Goal: Use online tool/utility

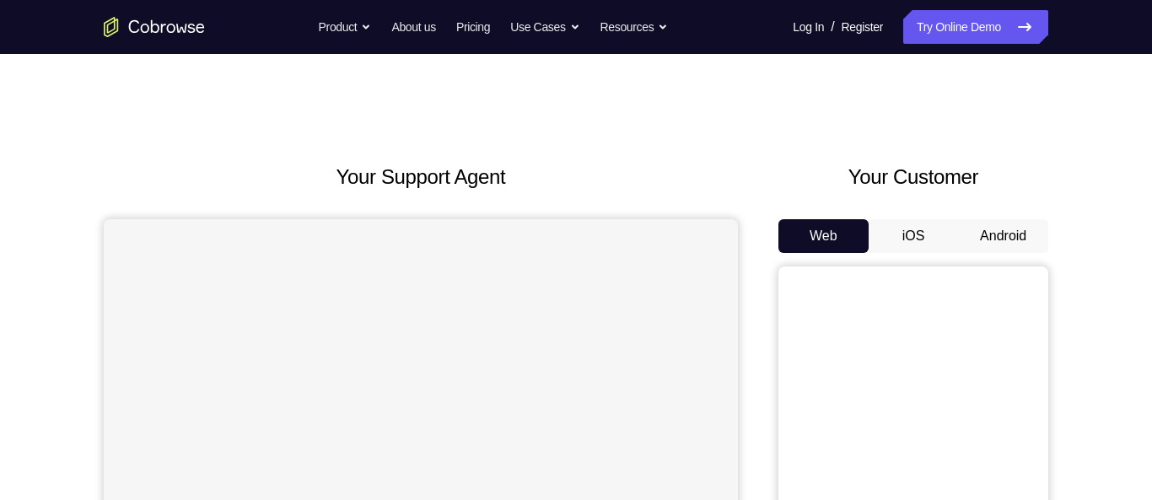
click at [1009, 238] on button "Android" at bounding box center [1003, 236] width 90 height 34
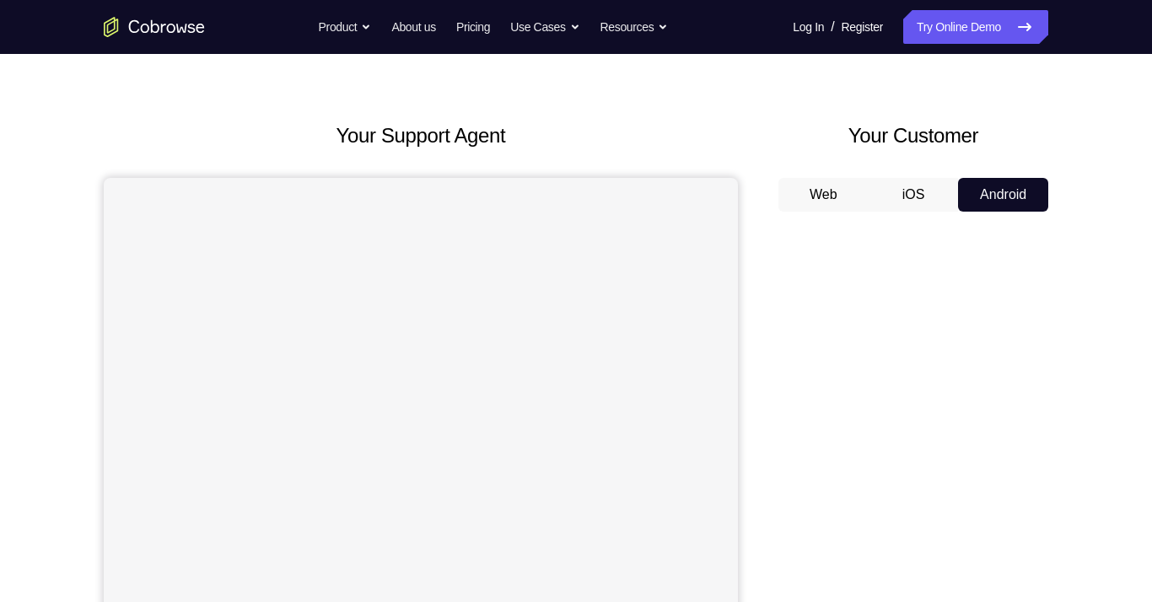
scroll to position [40, 0]
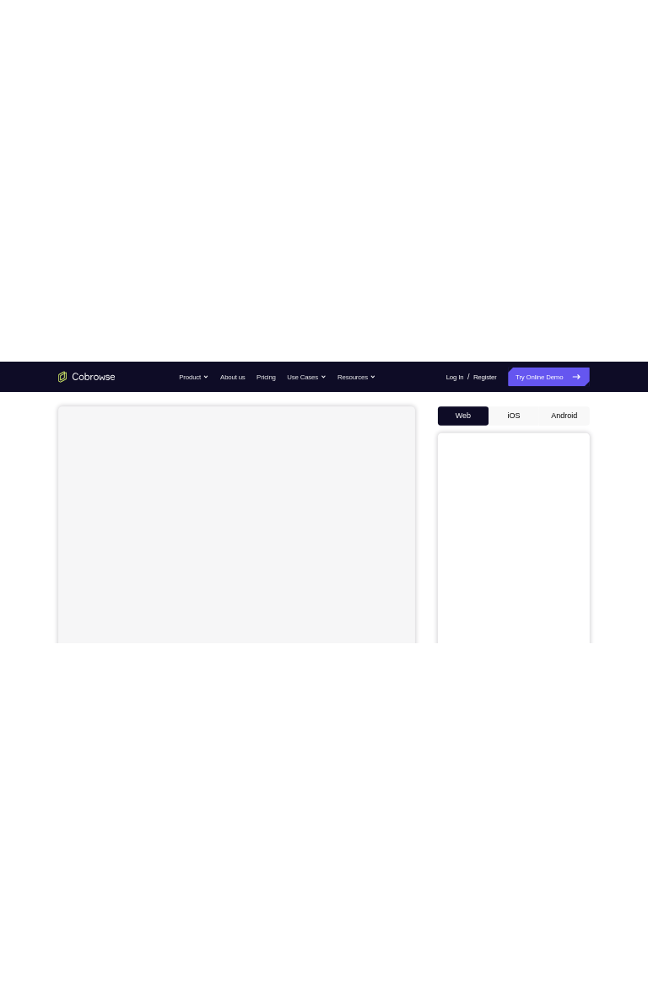
scroll to position [142, 0]
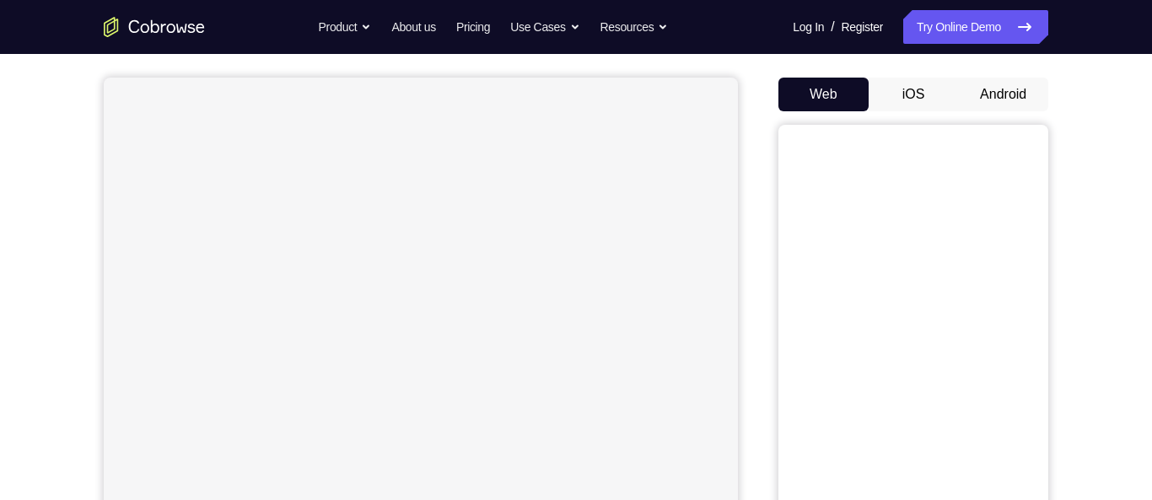
click at [997, 89] on button "Android" at bounding box center [1003, 95] width 90 height 34
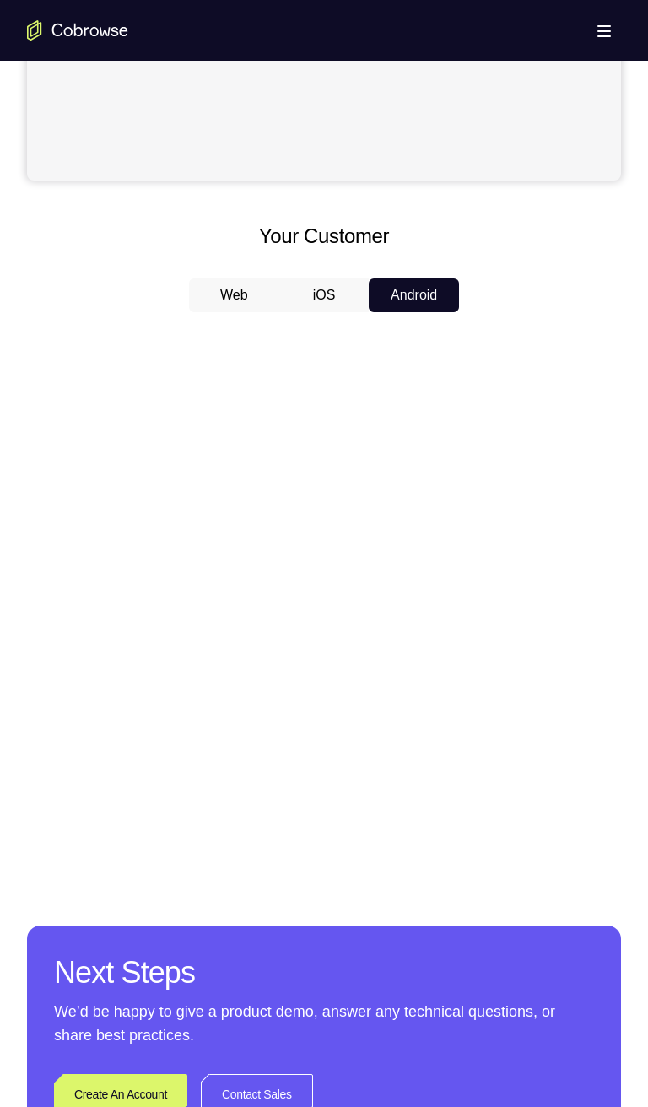
scroll to position [627, 0]
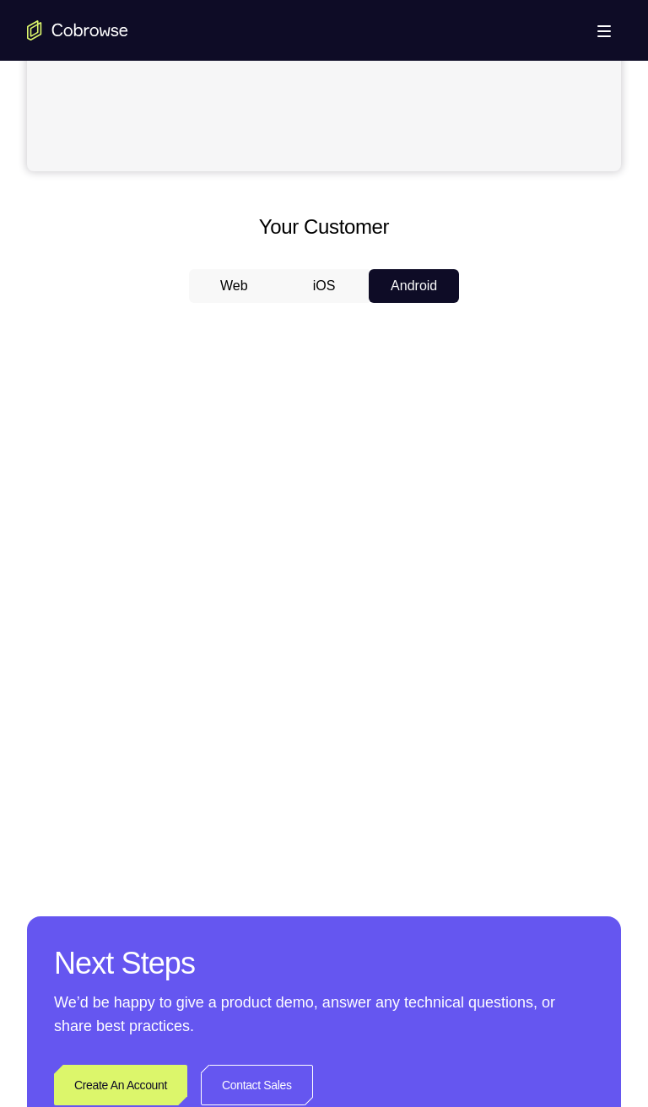
click at [481, 499] on div at bounding box center [324, 575] width 594 height 519
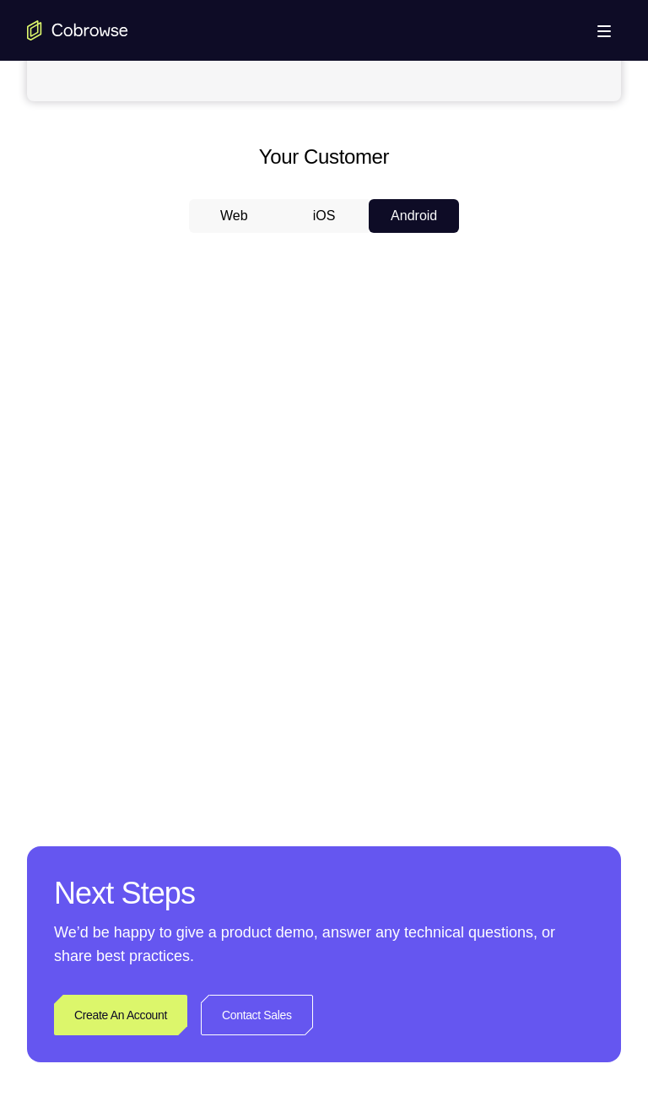
scroll to position [689, 0]
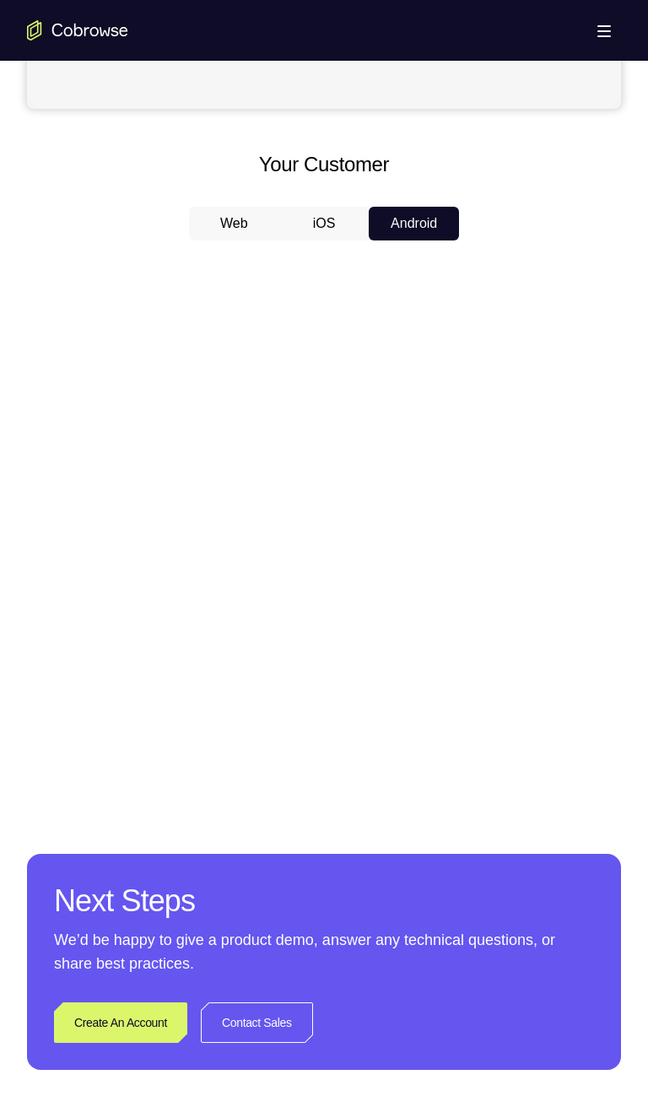
click at [324, 219] on button "iOS" at bounding box center [324, 224] width 90 height 34
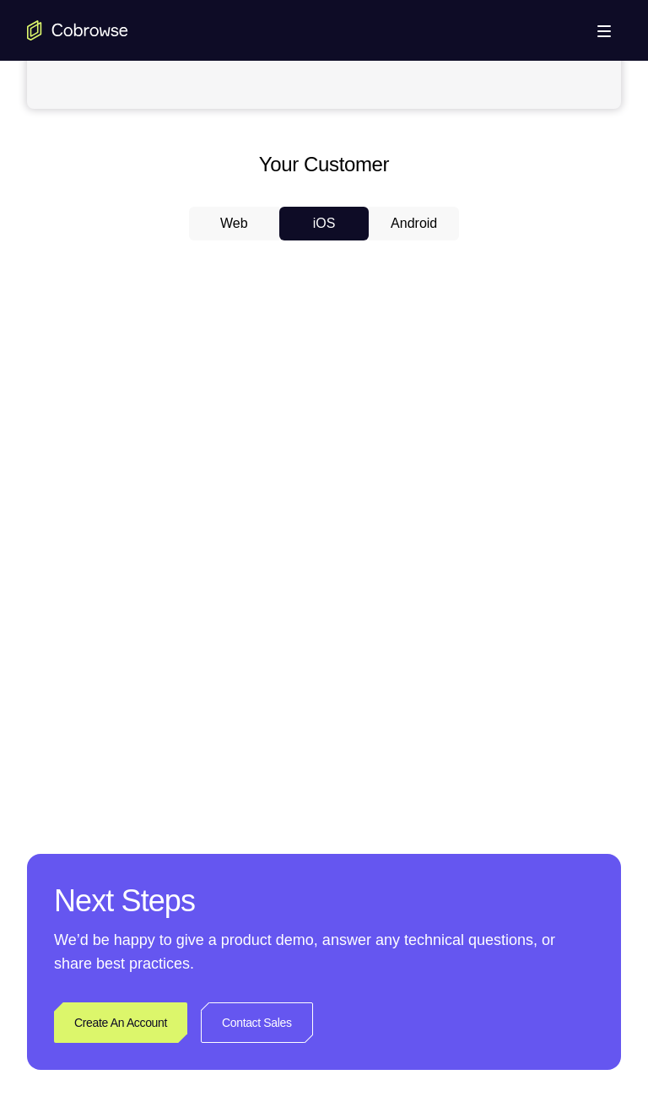
click at [411, 225] on button "Android" at bounding box center [414, 224] width 90 height 34
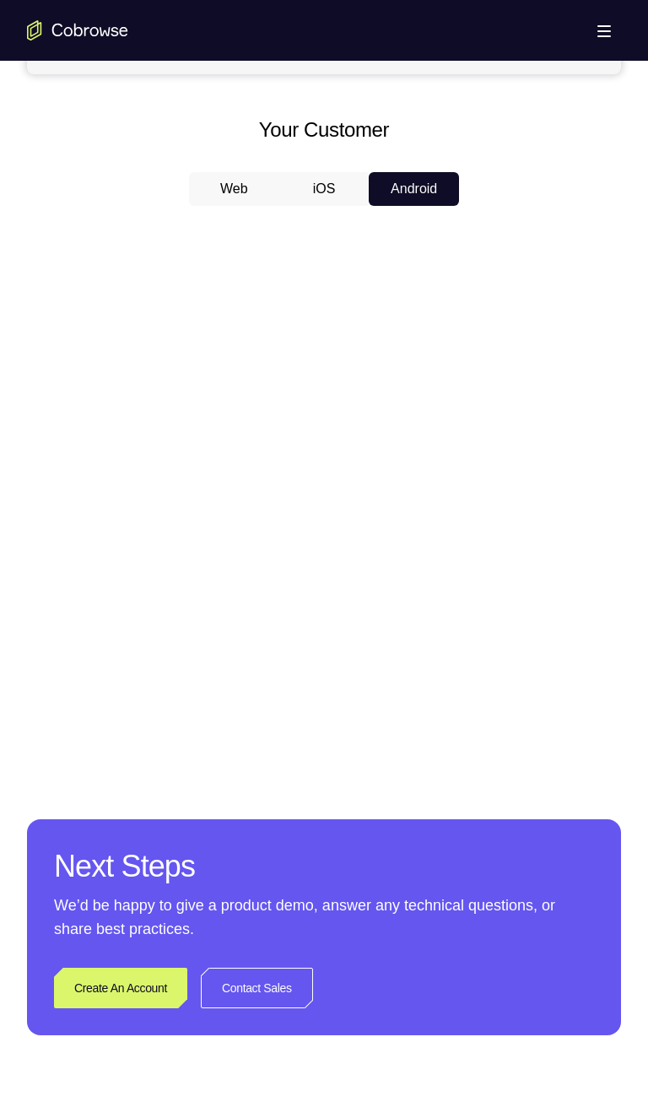
scroll to position [724, 0]
